Goal: Transaction & Acquisition: Obtain resource

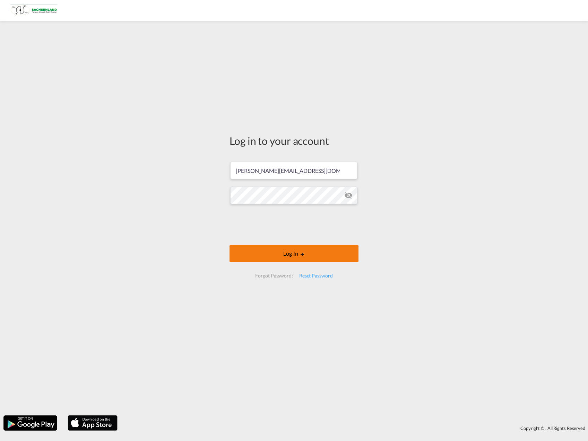
click at [285, 239] on div at bounding box center [293, 225] width 105 height 29
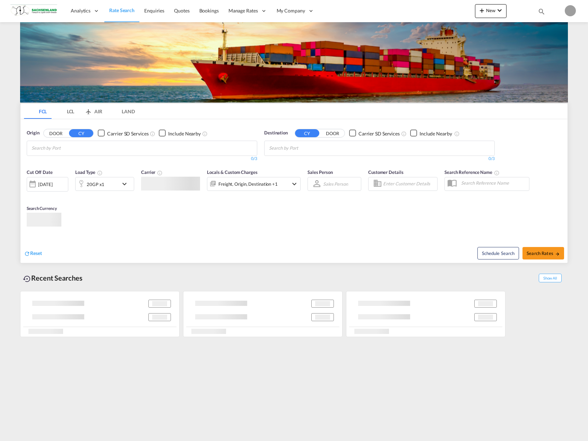
click at [285, 254] on div "FCL LCL AIR LAND FCL LCL AIR LAND Origin DOOR CY Carrier SD Services Include Ne…" at bounding box center [294, 219] width 548 height 240
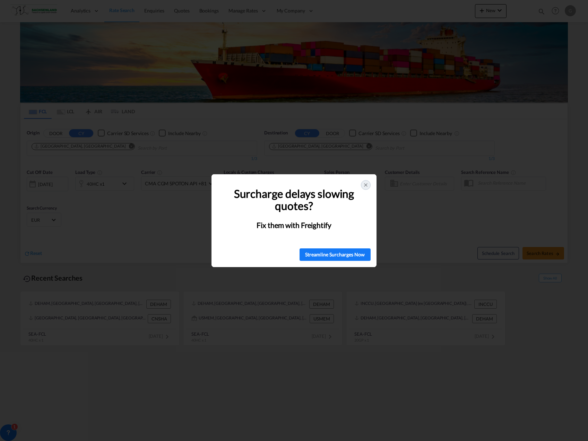
click at [366, 187] on icon at bounding box center [366, 185] width 6 height 6
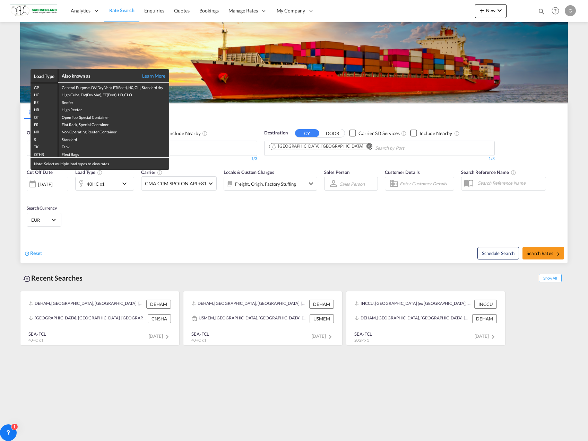
click at [317, 147] on div "Load Type Also known as Learn More GP General Purpose, DV(Dry Van), FT(Feet), H…" at bounding box center [294, 220] width 588 height 441
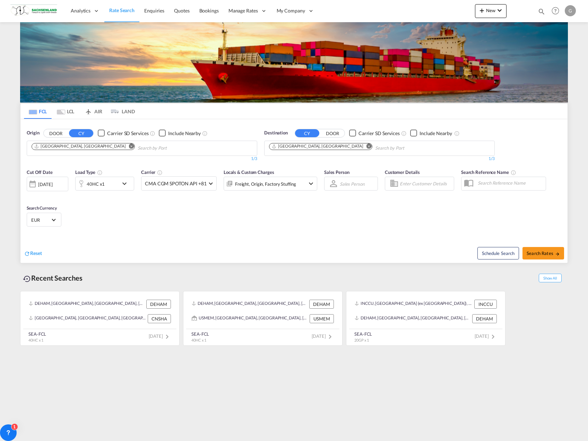
click at [367, 147] on md-icon "Remove" at bounding box center [369, 146] width 5 height 5
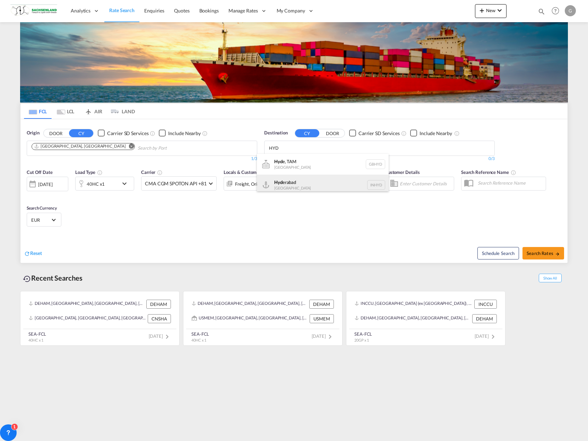
type input "HYD"
click at [302, 182] on div "Hyd erabad [GEOGRAPHIC_DATA] INHYD" at bounding box center [323, 185] width 132 height 21
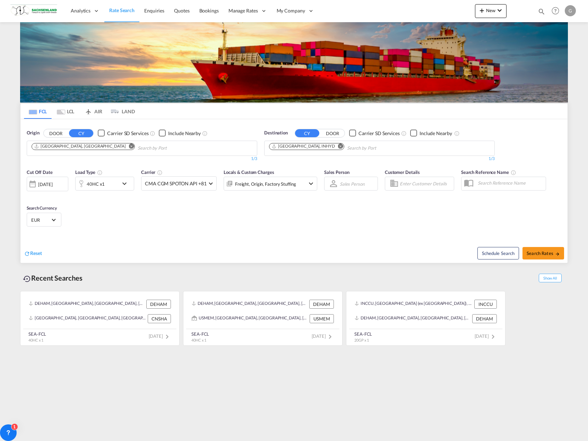
click at [548, 257] on button "Search Rates" at bounding box center [544, 253] width 42 height 12
type input "DEHAM to INHYD / [DATE]"
